Goal: Information Seeking & Learning: Learn about a topic

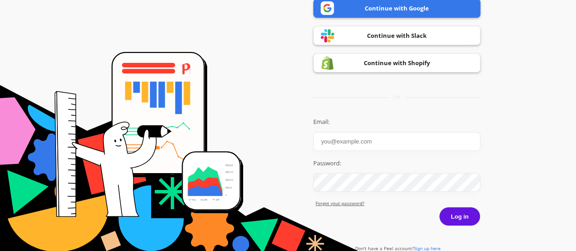
scroll to position [84, 0]
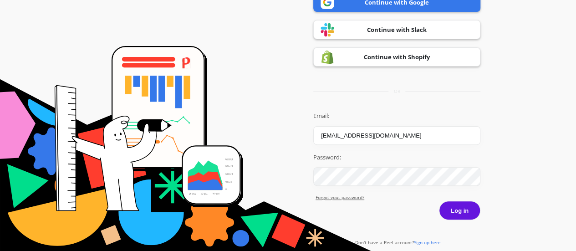
click at [418, 132] on input "[EMAIL_ADDRESS][DOMAIN_NAME]" at bounding box center [396, 135] width 167 height 19
type input "p"
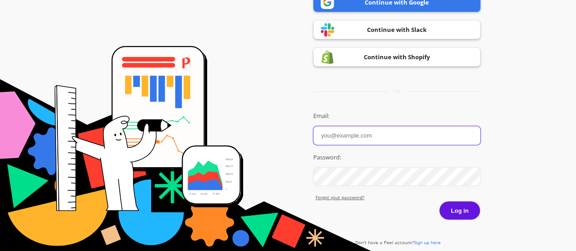
type input "[EMAIL_ADDRESS][DOMAIN_NAME]"
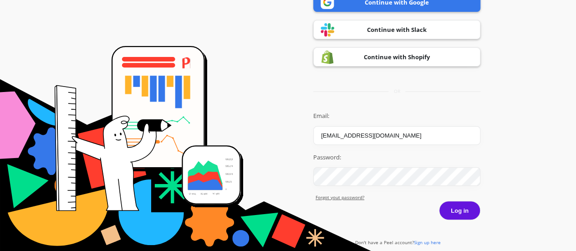
click at [467, 213] on button "Log in" at bounding box center [459, 210] width 41 height 19
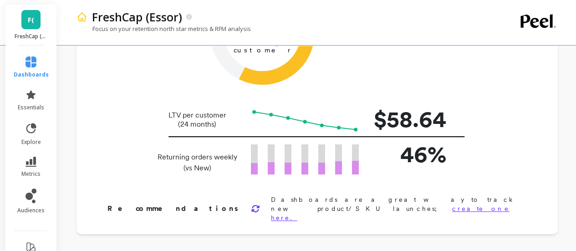
scroll to position [123, 0]
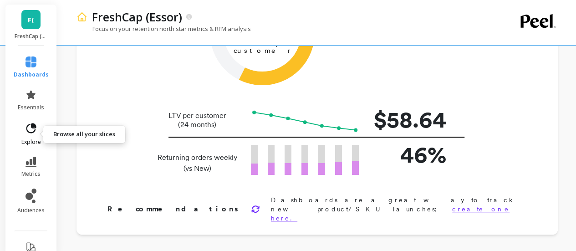
click at [29, 137] on link "explore" at bounding box center [31, 134] width 35 height 24
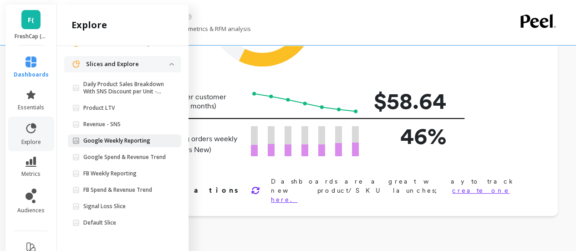
scroll to position [141, 0]
click at [116, 137] on p "Google Weekly Reporting" at bounding box center [116, 140] width 67 height 7
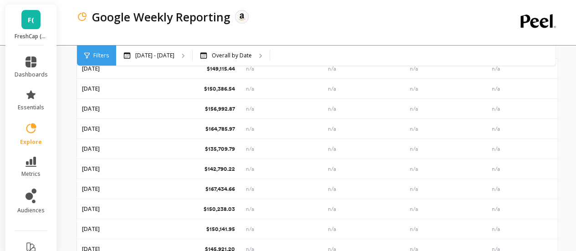
scroll to position [128, 0]
click at [32, 165] on icon at bounding box center [30, 162] width 11 height 10
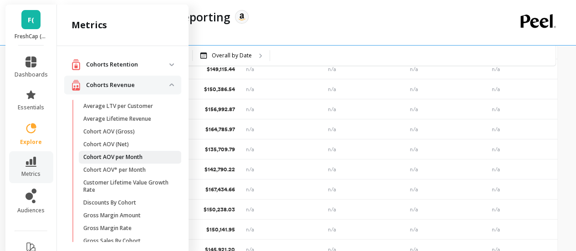
click at [141, 155] on p "Cohort AOV per Month" at bounding box center [112, 156] width 59 height 7
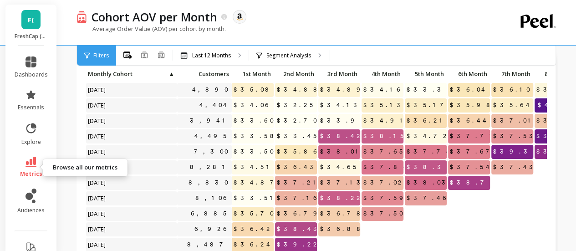
click at [32, 166] on icon at bounding box center [30, 162] width 11 height 10
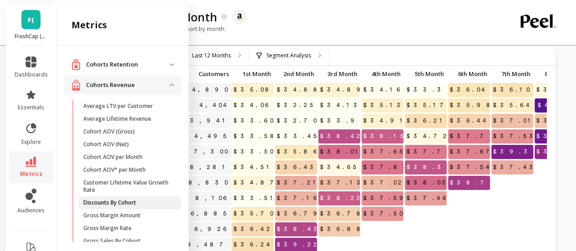
click at [102, 200] on p "Discounts By Cohort" at bounding box center [109, 202] width 53 height 7
